Goal: Transaction & Acquisition: Purchase product/service

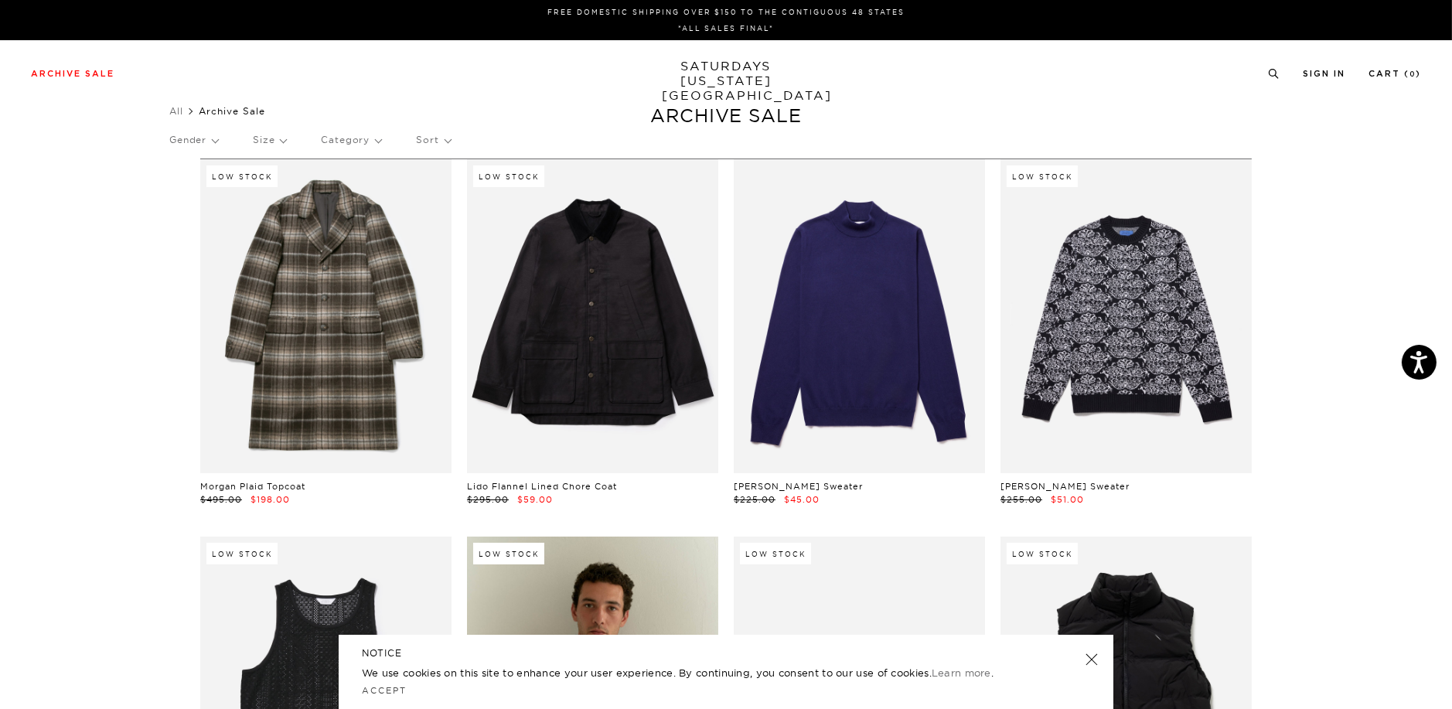
click at [1088, 660] on link at bounding box center [1092, 660] width 22 height 22
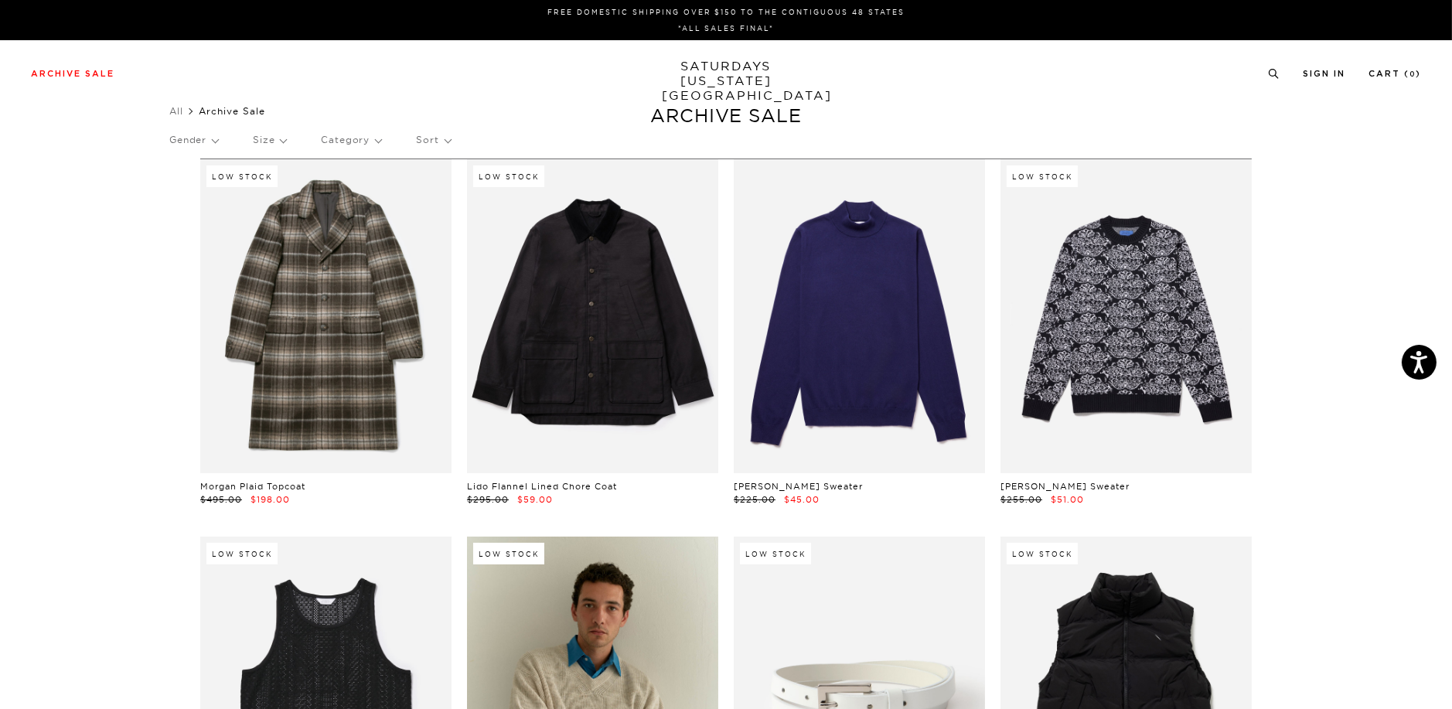
click at [436, 143] on p "Sort" at bounding box center [433, 140] width 34 height 36
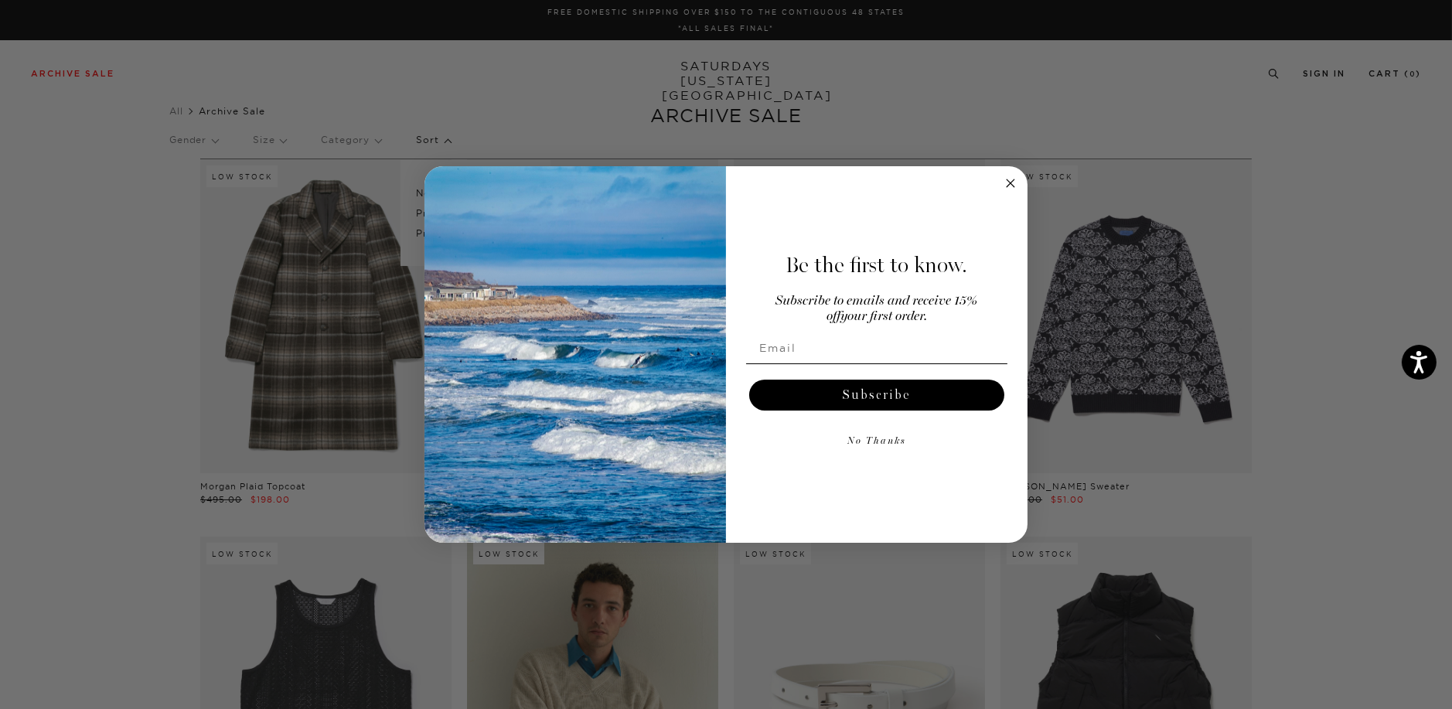
click at [1003, 182] on circle "Close dialog" at bounding box center [1011, 183] width 18 height 18
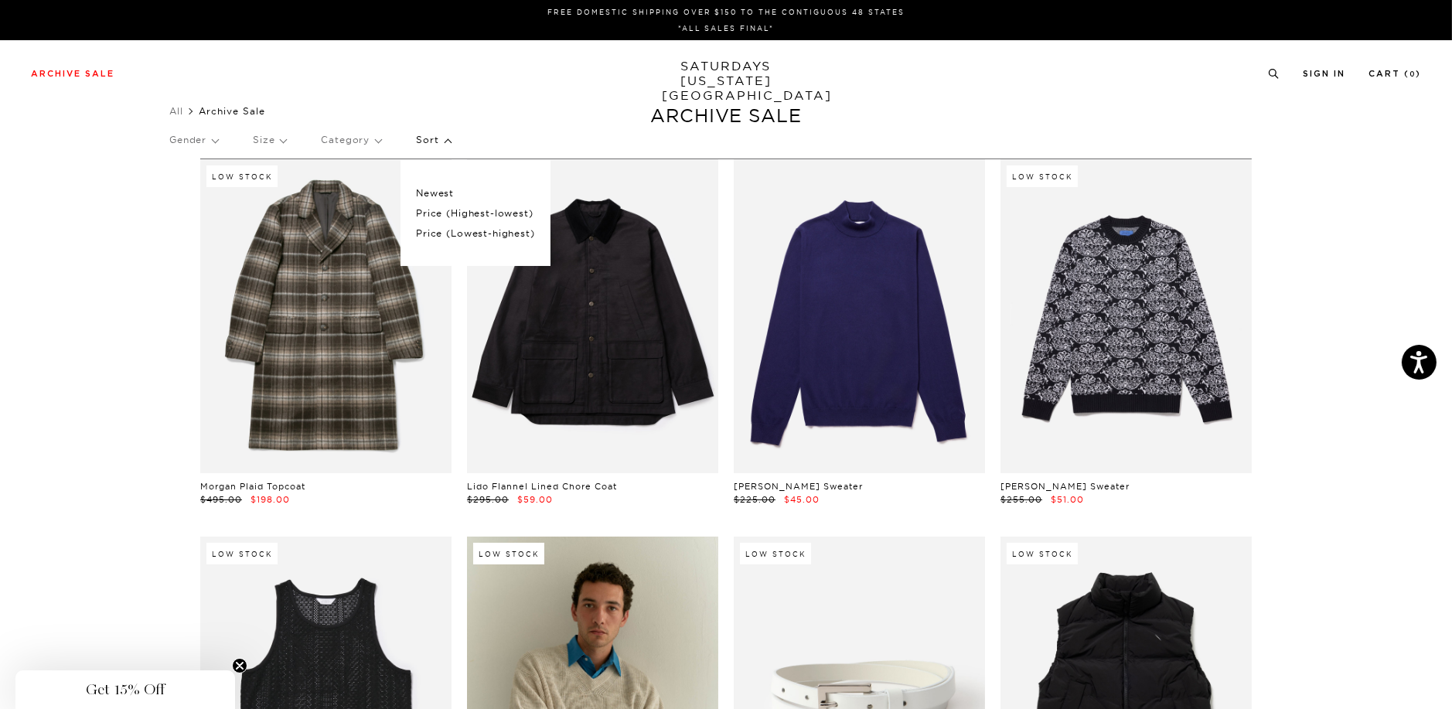
click at [475, 237] on p "Price (Lowest-highest)" at bounding box center [475, 233] width 118 height 20
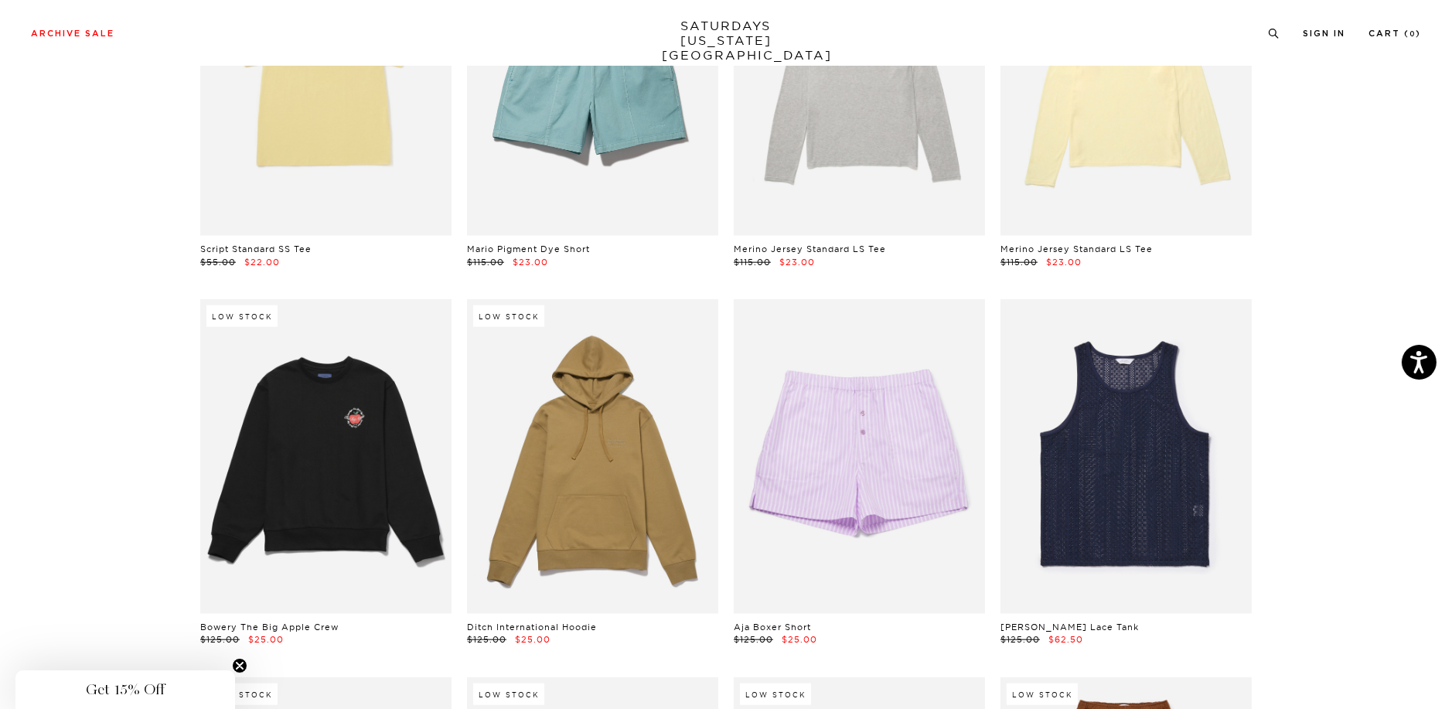
scroll to position [3477, 0]
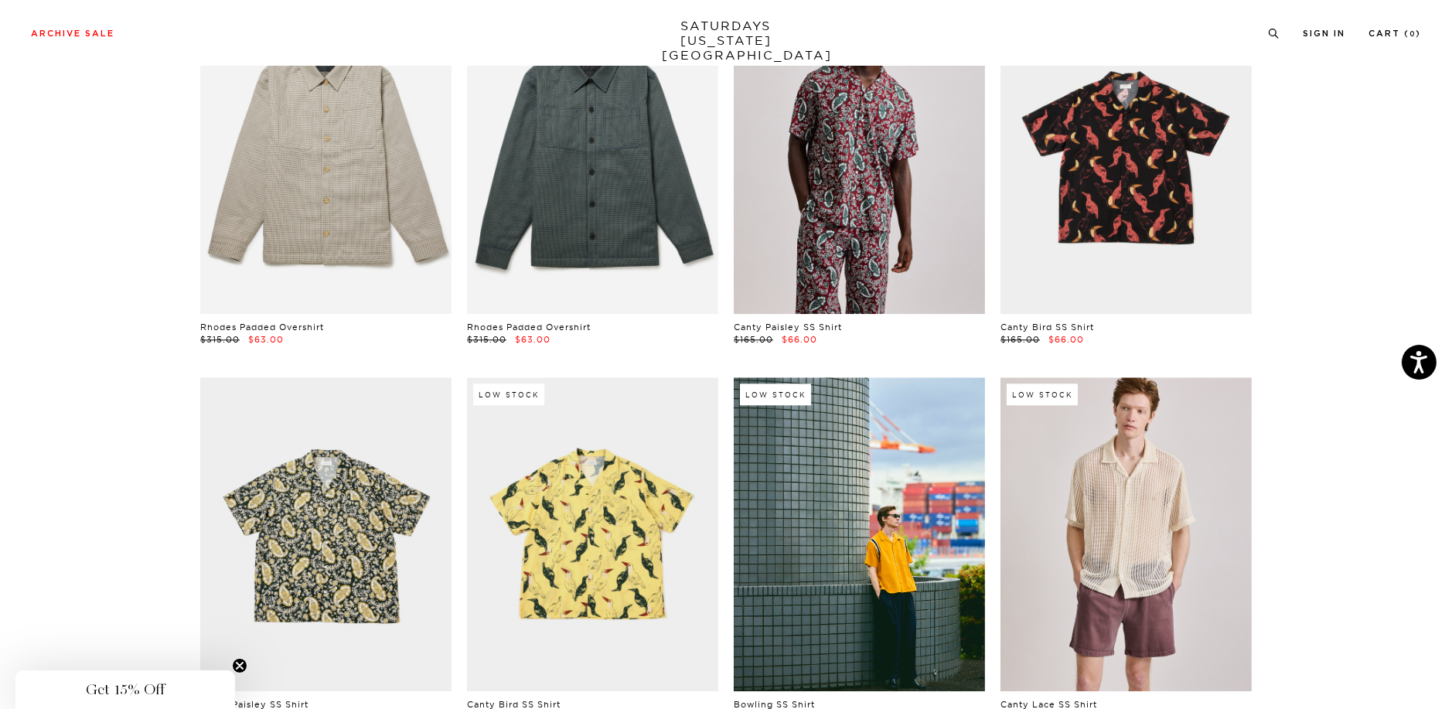
scroll to position [18998, 0]
